Goal: Information Seeking & Learning: Learn about a topic

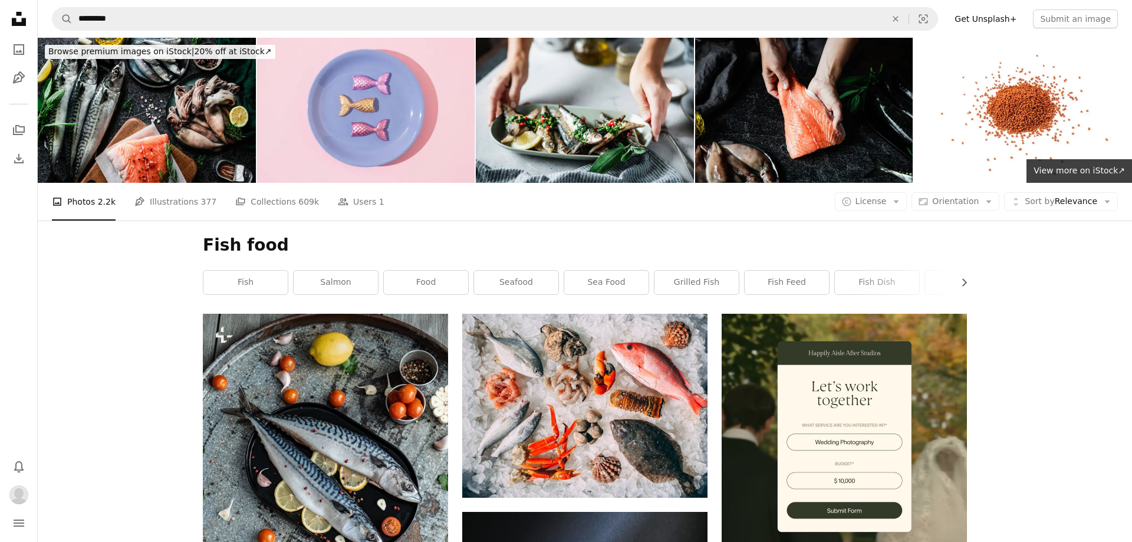
scroll to position [4629, 0]
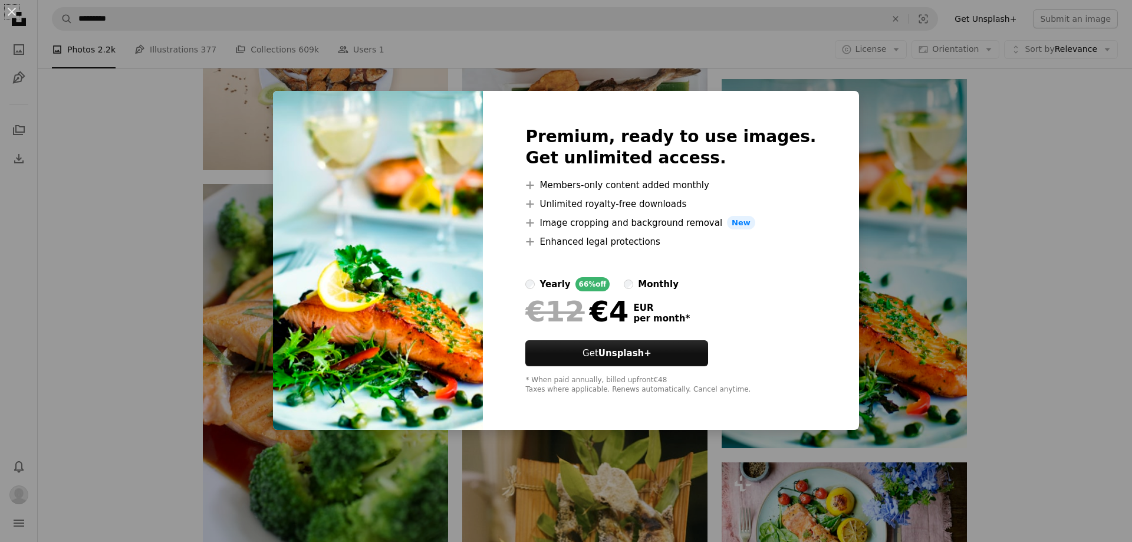
click at [1050, 159] on div "An X shape Premium, ready to use images. Get unlimited access. A plus sign Memb…" at bounding box center [566, 271] width 1132 height 542
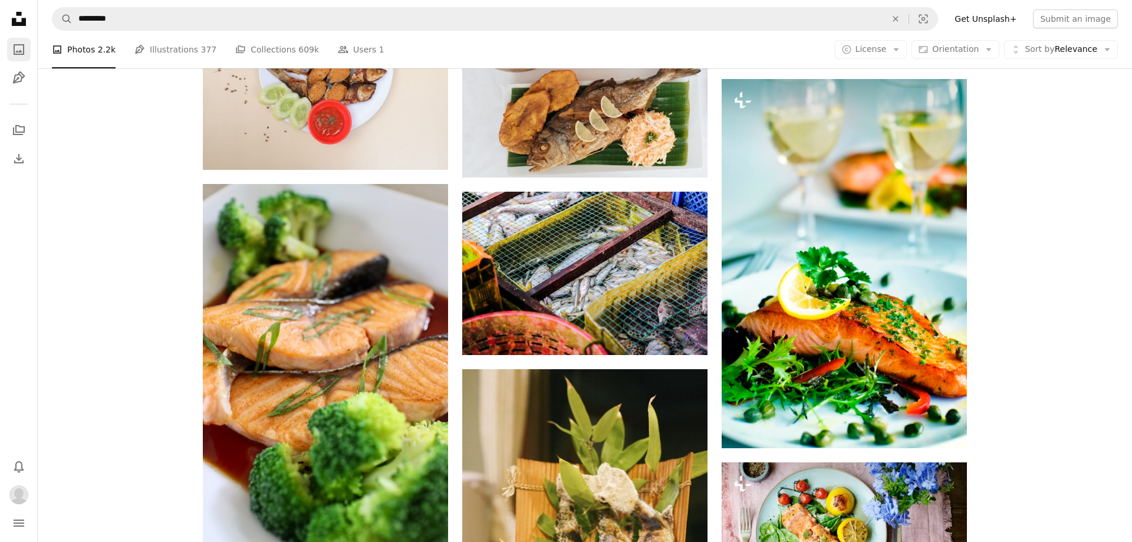
click at [17, 48] on icon "A photo" at bounding box center [19, 49] width 14 height 14
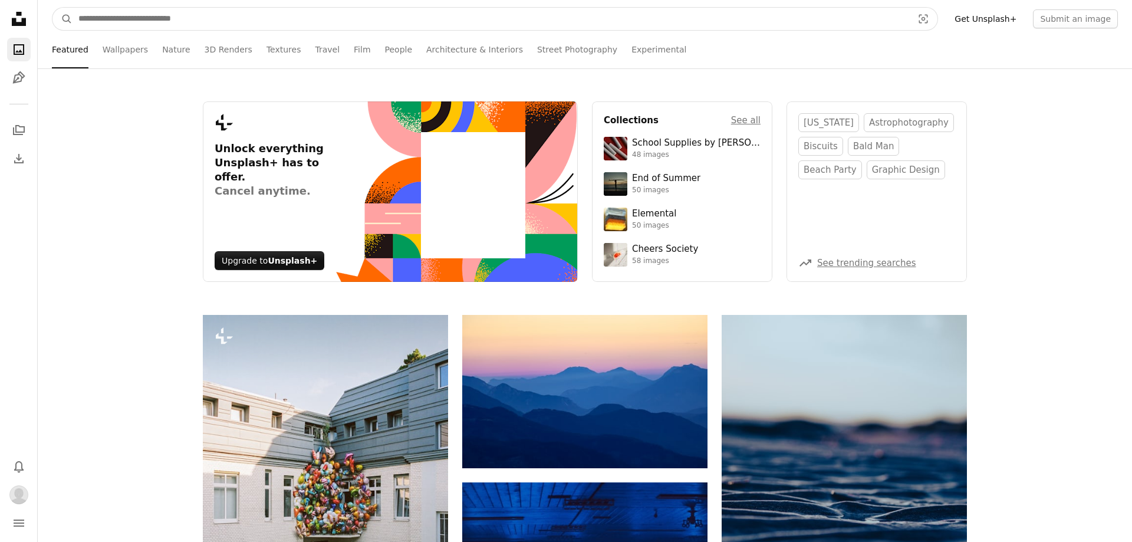
click at [115, 17] on input "Find visuals sitewide" at bounding box center [490, 19] width 836 height 22
type input "*********"
click at [52, 8] on button "A magnifying glass" at bounding box center [62, 19] width 20 height 22
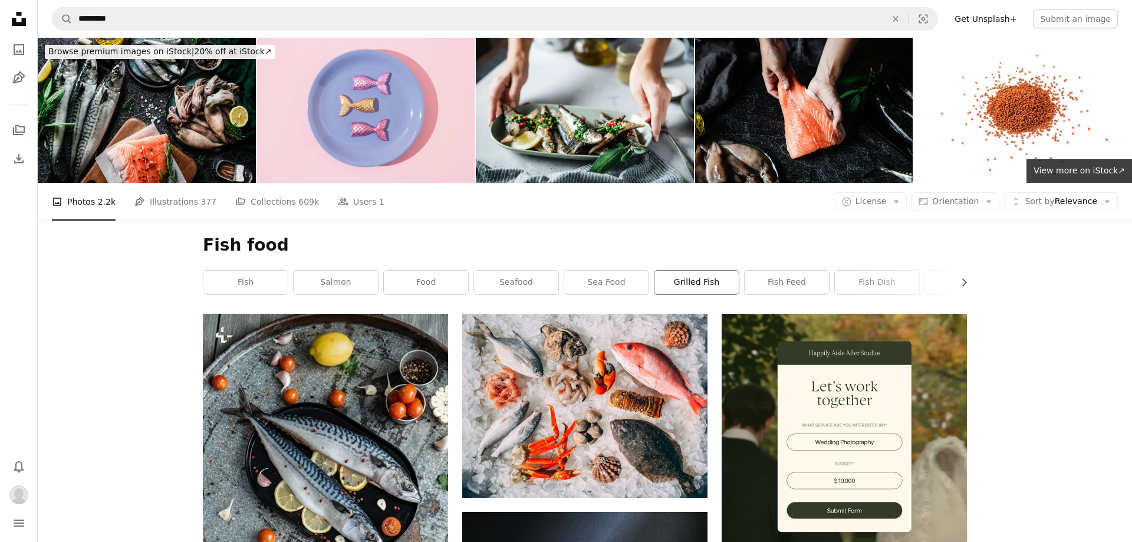
click at [687, 279] on link "grilled fish" at bounding box center [696, 283] width 84 height 24
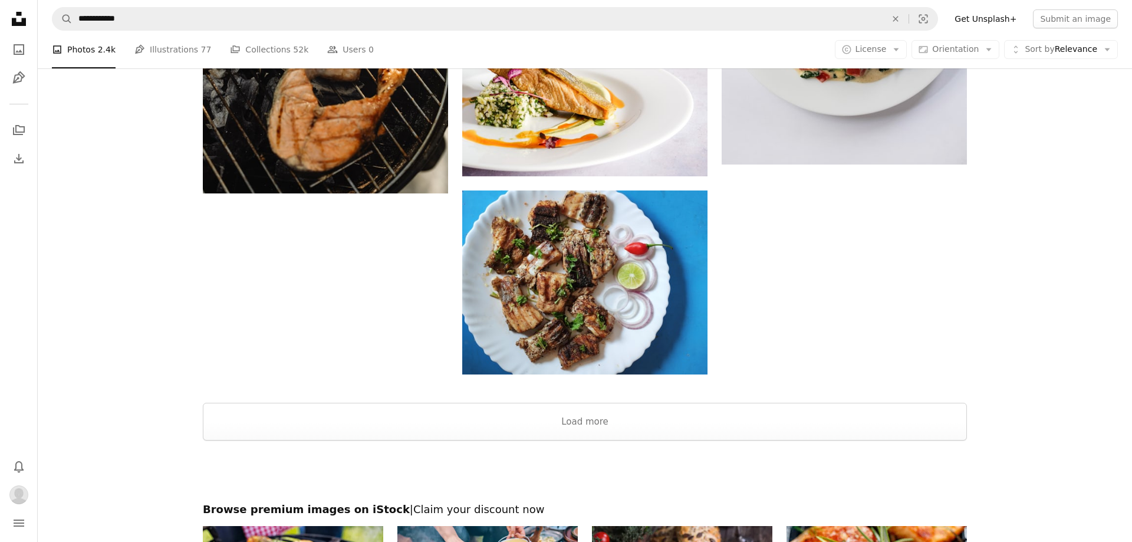
scroll to position [1804, 0]
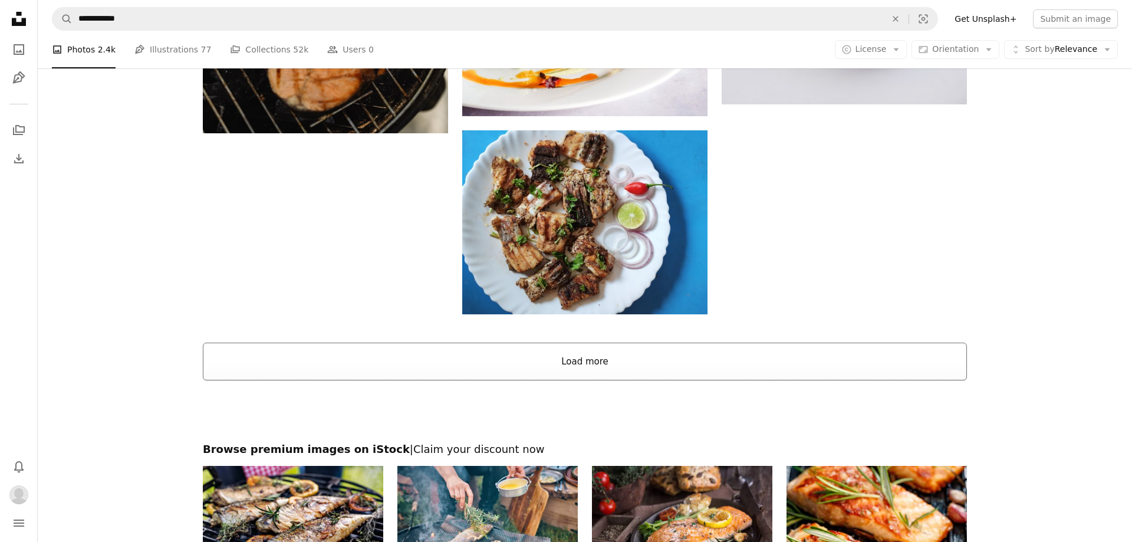
click at [582, 361] on button "Load more" at bounding box center [585, 361] width 764 height 38
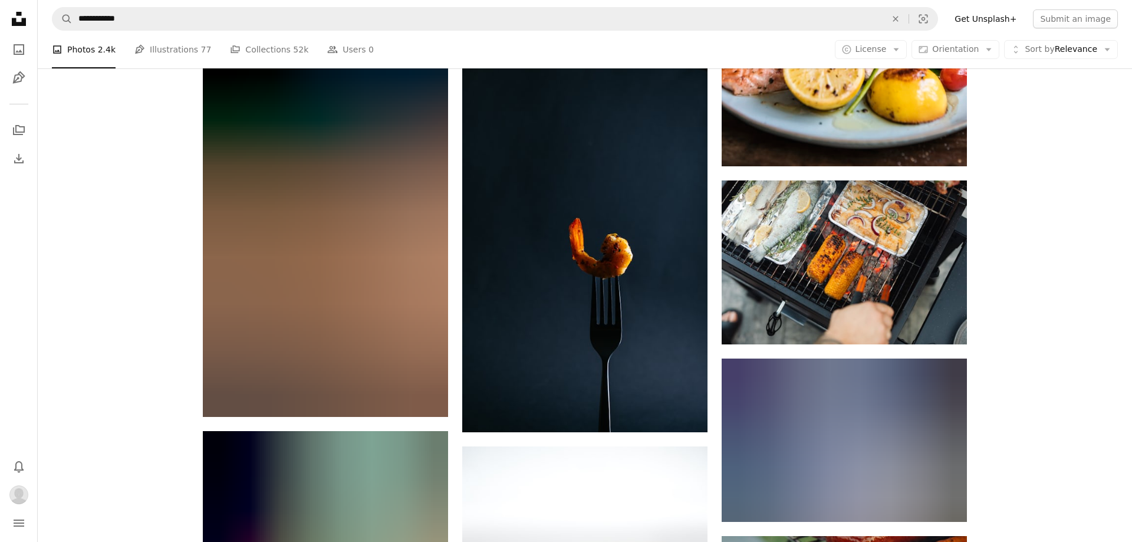
scroll to position [18456, 0]
